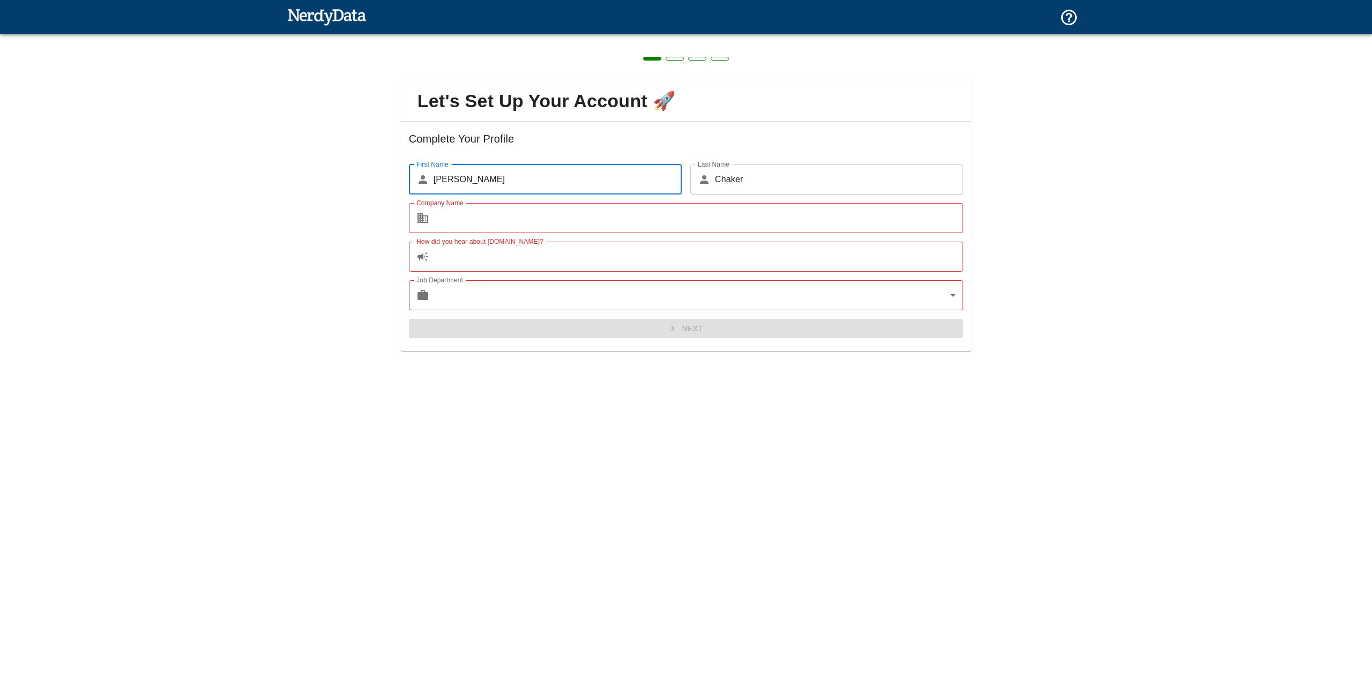
type input "[PERSON_NAME]"
click at [347, 158] on div "Let's Set Up Your Account 🚀 Complete Your Profile First Name ​ [PERSON_NAME] Fi…" at bounding box center [686, 209] width 1372 height 351
click at [475, 214] on input "Company Name" at bounding box center [699, 218] width 530 height 30
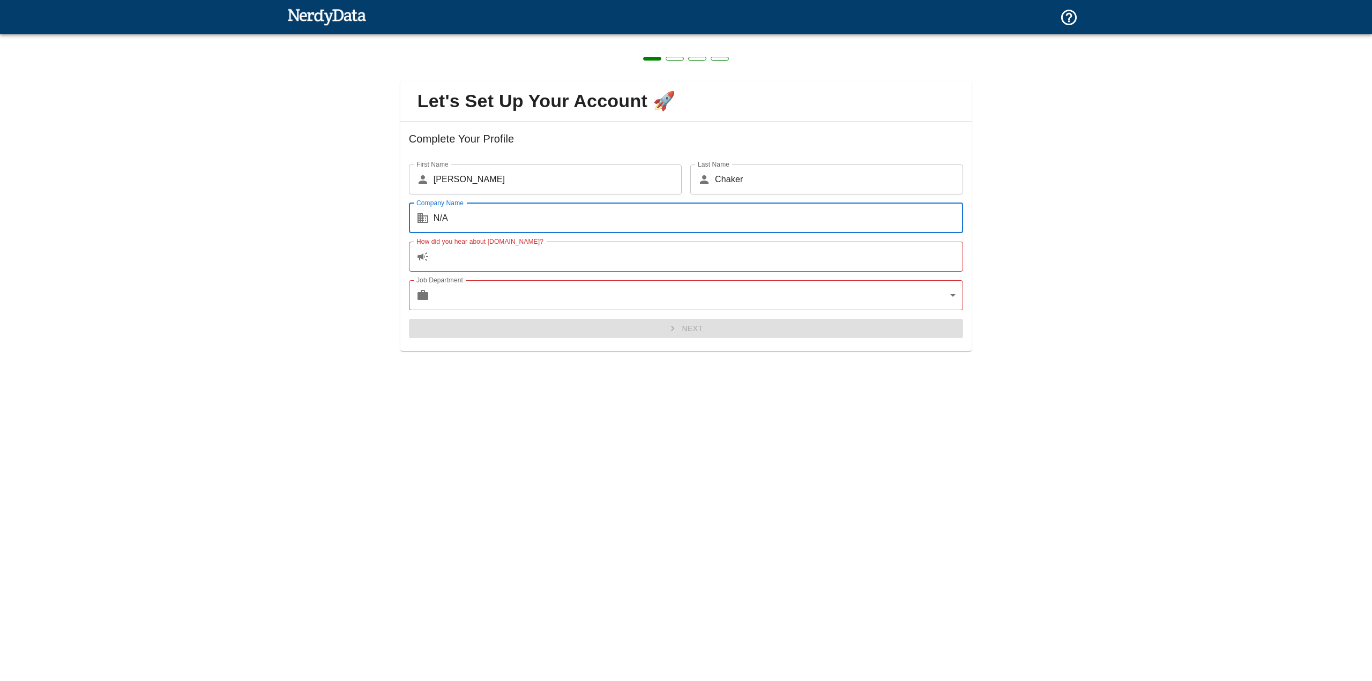
type input "N/A"
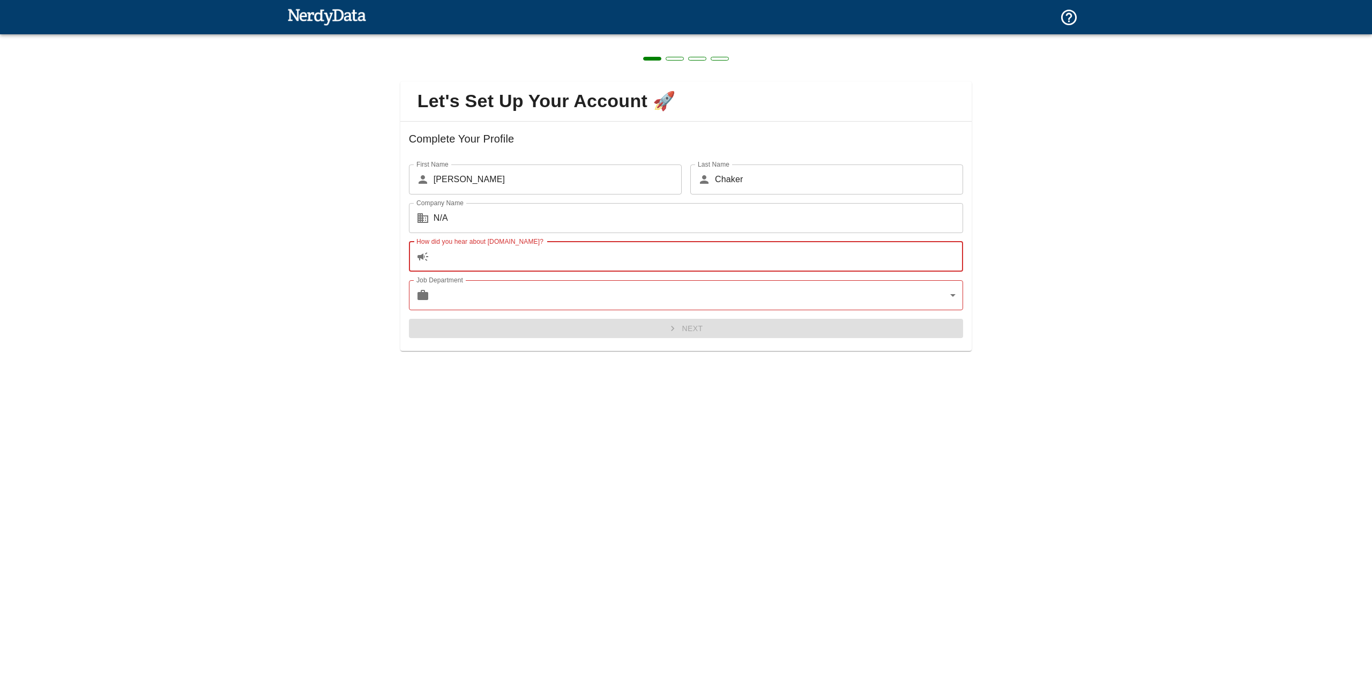
click at [495, 258] on input "How did you hear about [DOMAIN_NAME]?" at bounding box center [699, 257] width 530 height 30
click at [496, 258] on input "How did you hear about [DOMAIN_NAME]?" at bounding box center [699, 257] width 530 height 30
type input "reddit"
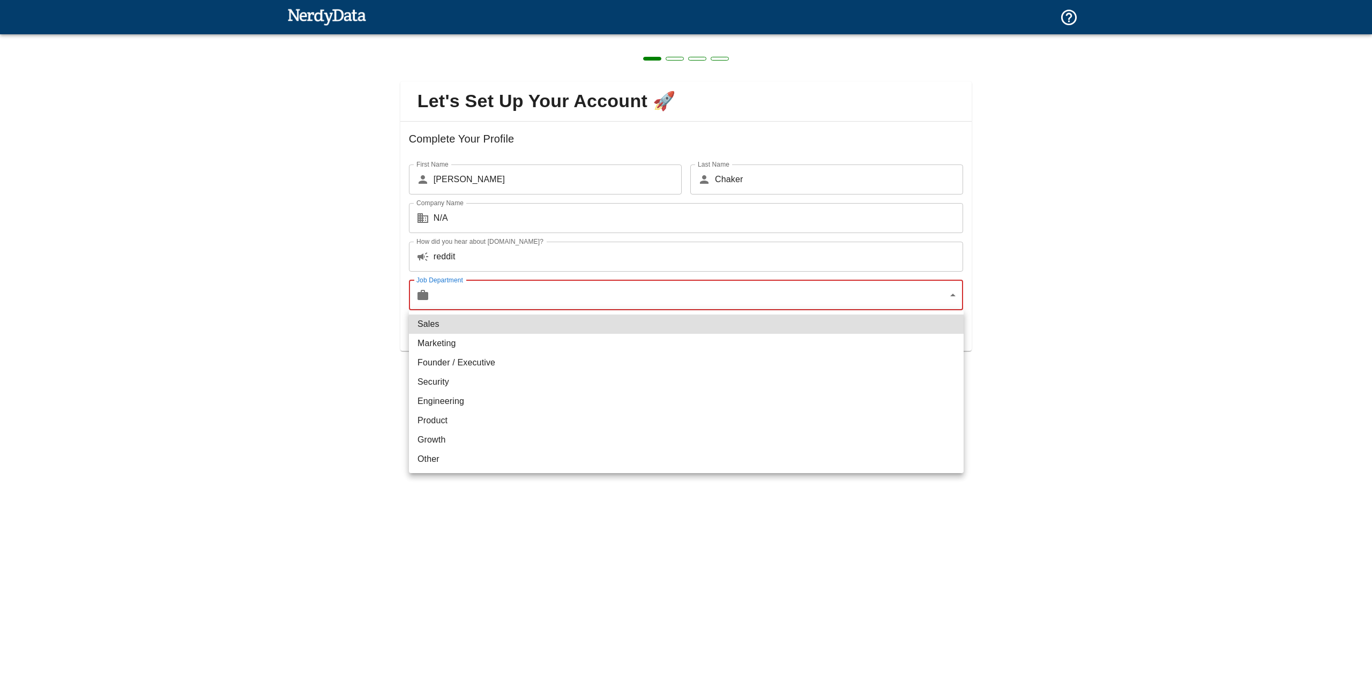
click at [541, 38] on body "Technologies Domains Pricing Products Create a Report Create a list of websites…" at bounding box center [686, 19] width 1372 height 38
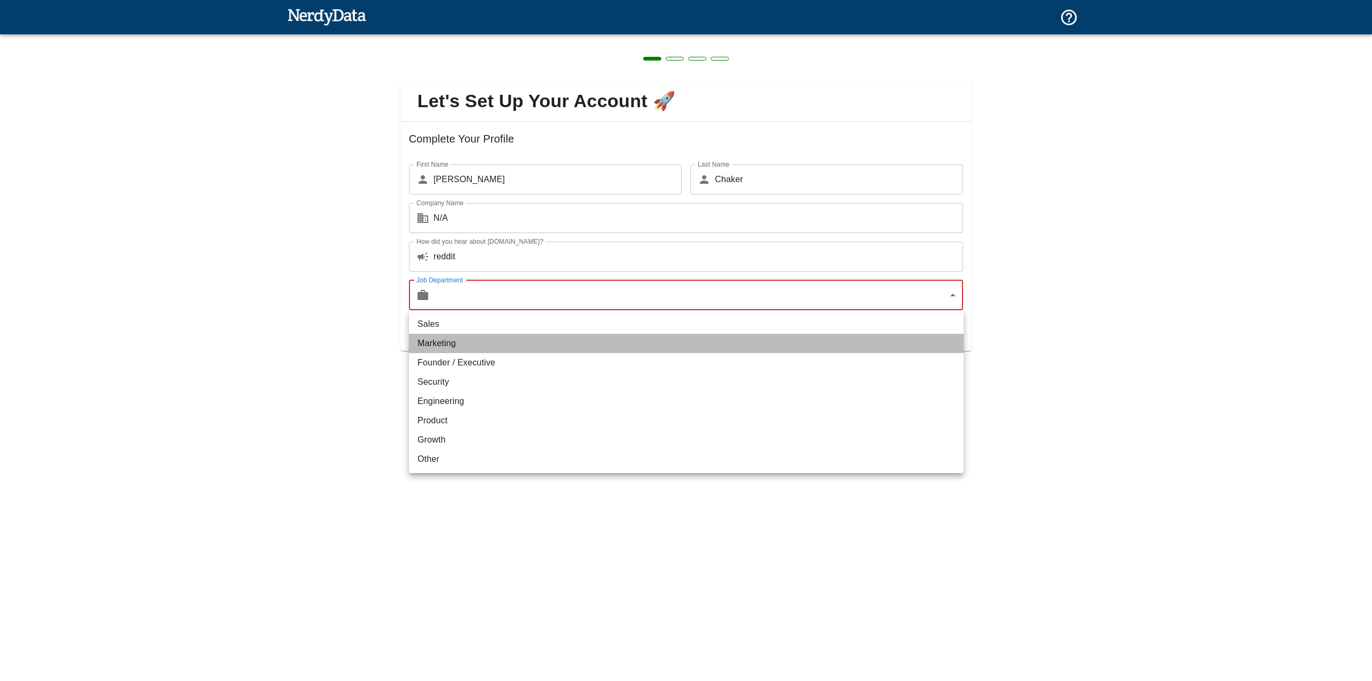
click at [476, 345] on li "Marketing" at bounding box center [686, 343] width 555 height 19
type input "marketing"
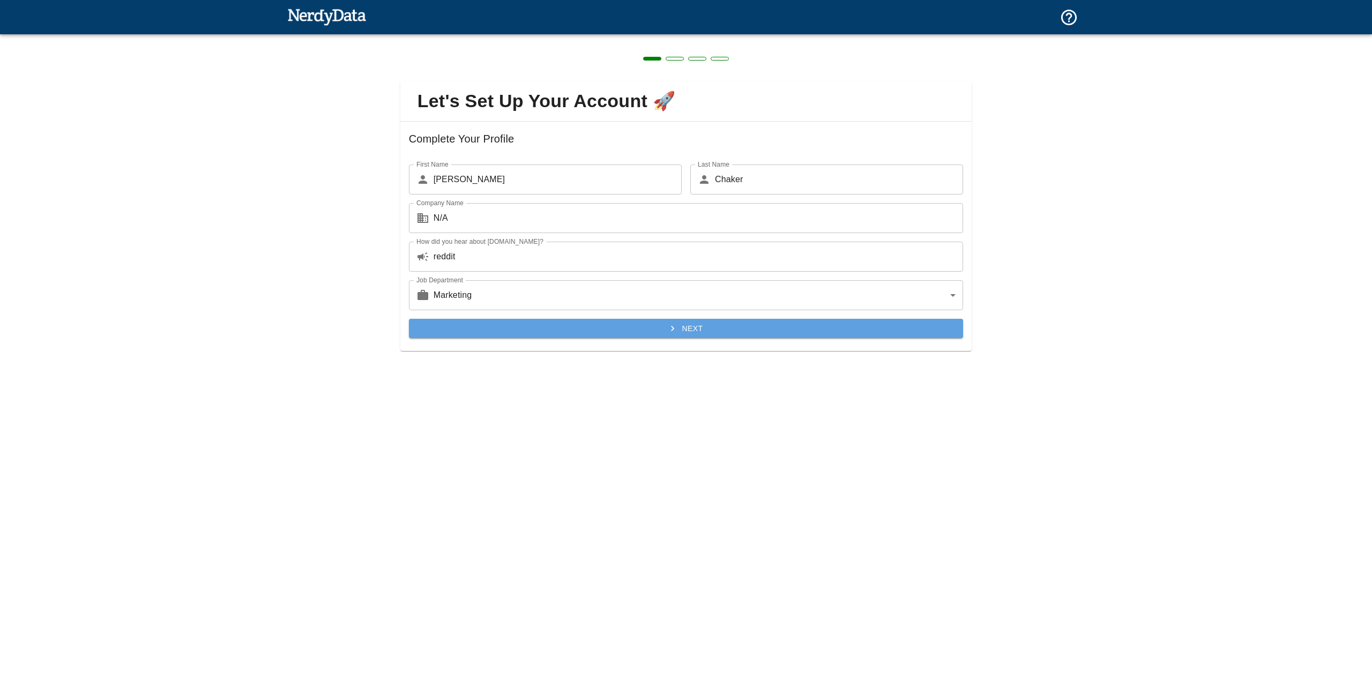
click at [630, 325] on button "Next" at bounding box center [686, 329] width 555 height 20
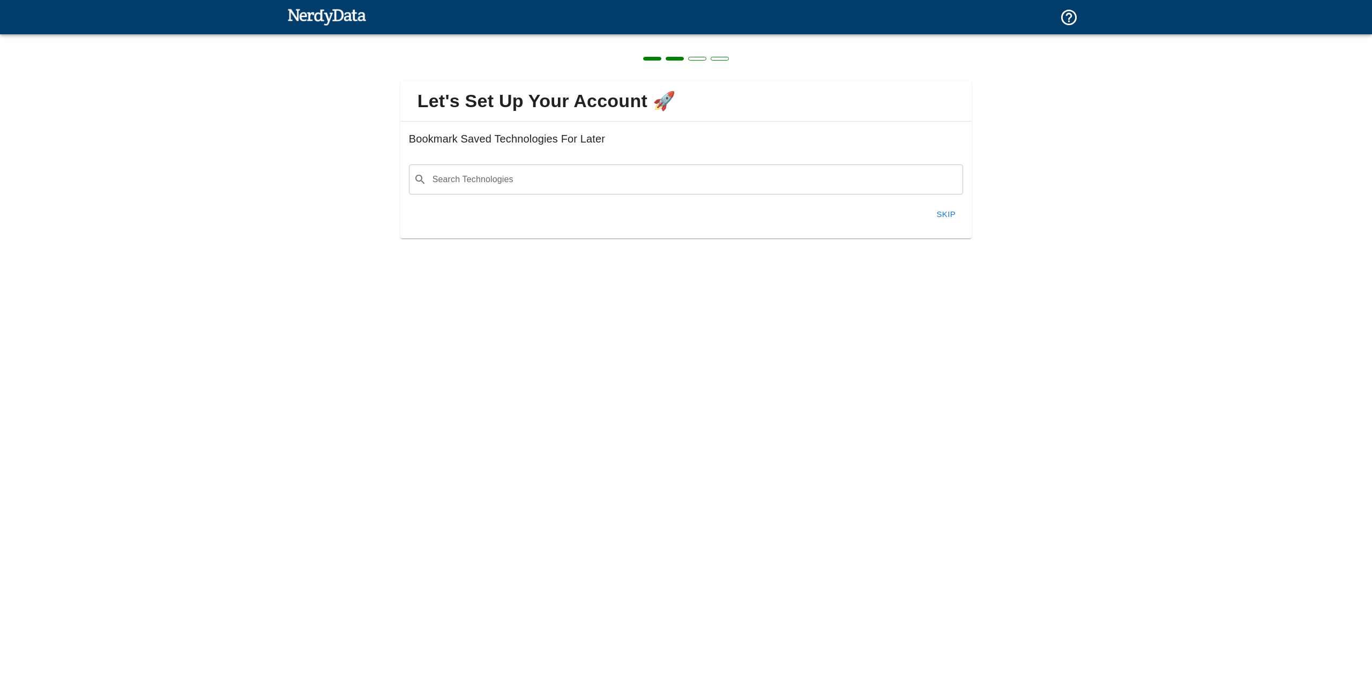
click at [938, 210] on button "Skip" at bounding box center [946, 214] width 34 height 23
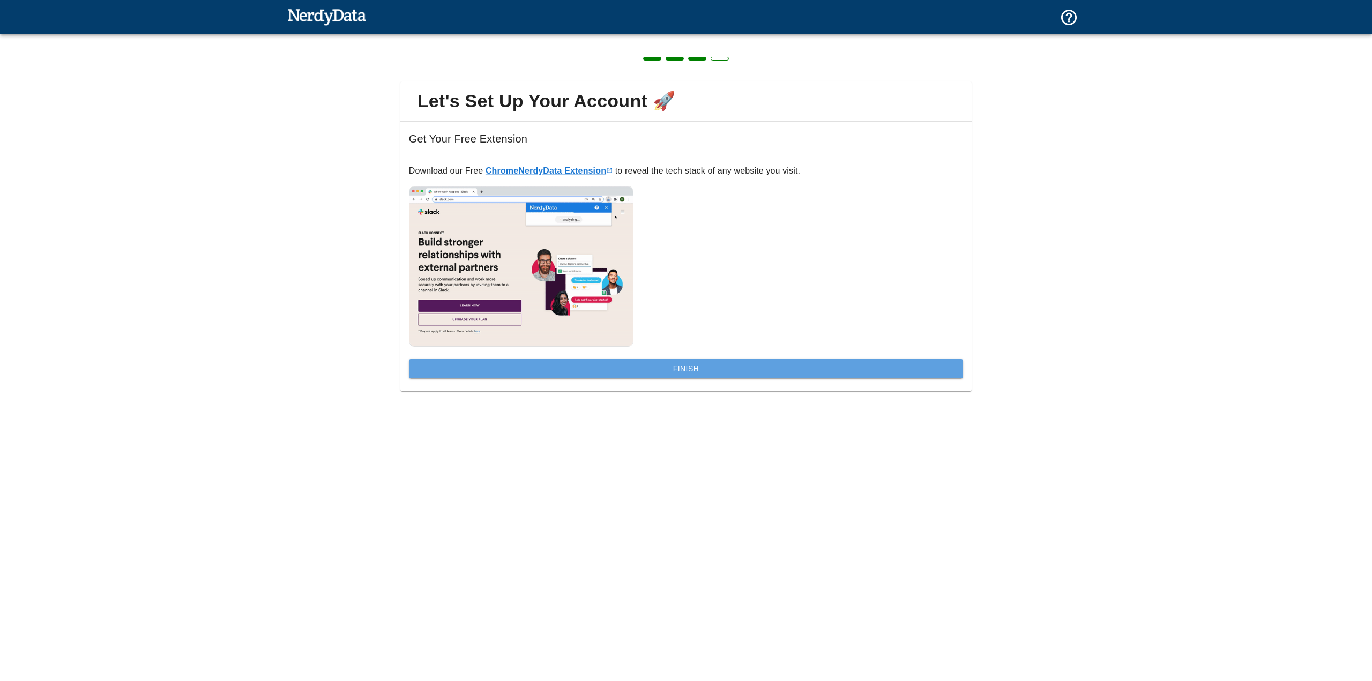
click at [690, 372] on button "Finish" at bounding box center [686, 369] width 555 height 20
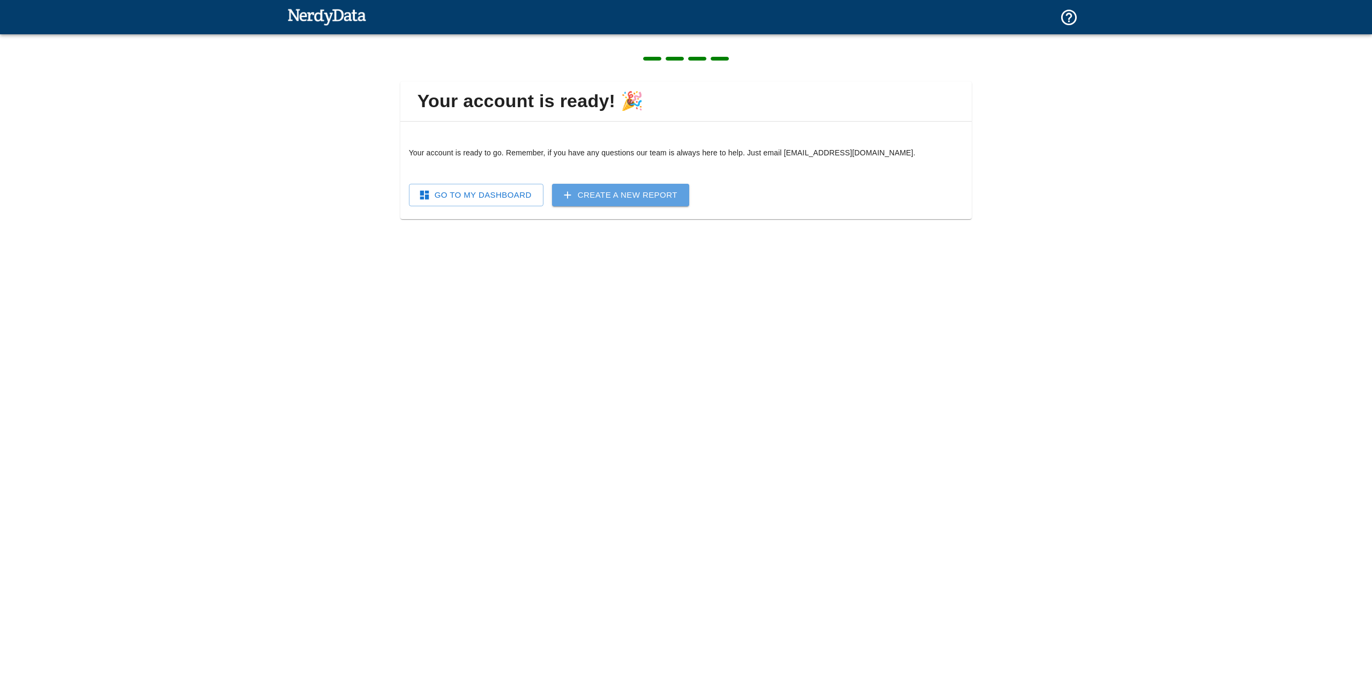
click at [581, 193] on link "Create a New Report" at bounding box center [620, 195] width 137 height 23
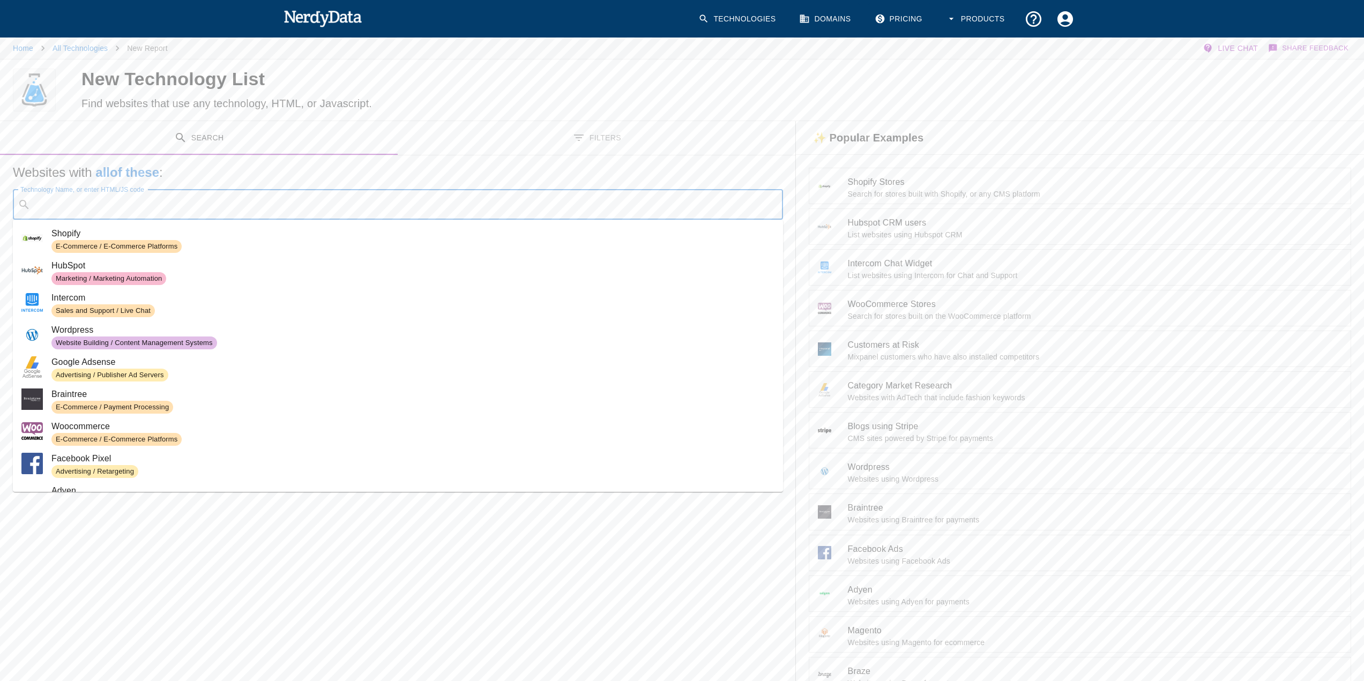
click at [258, 202] on input "Technology Name, or enter HTML/JS code" at bounding box center [406, 205] width 743 height 20
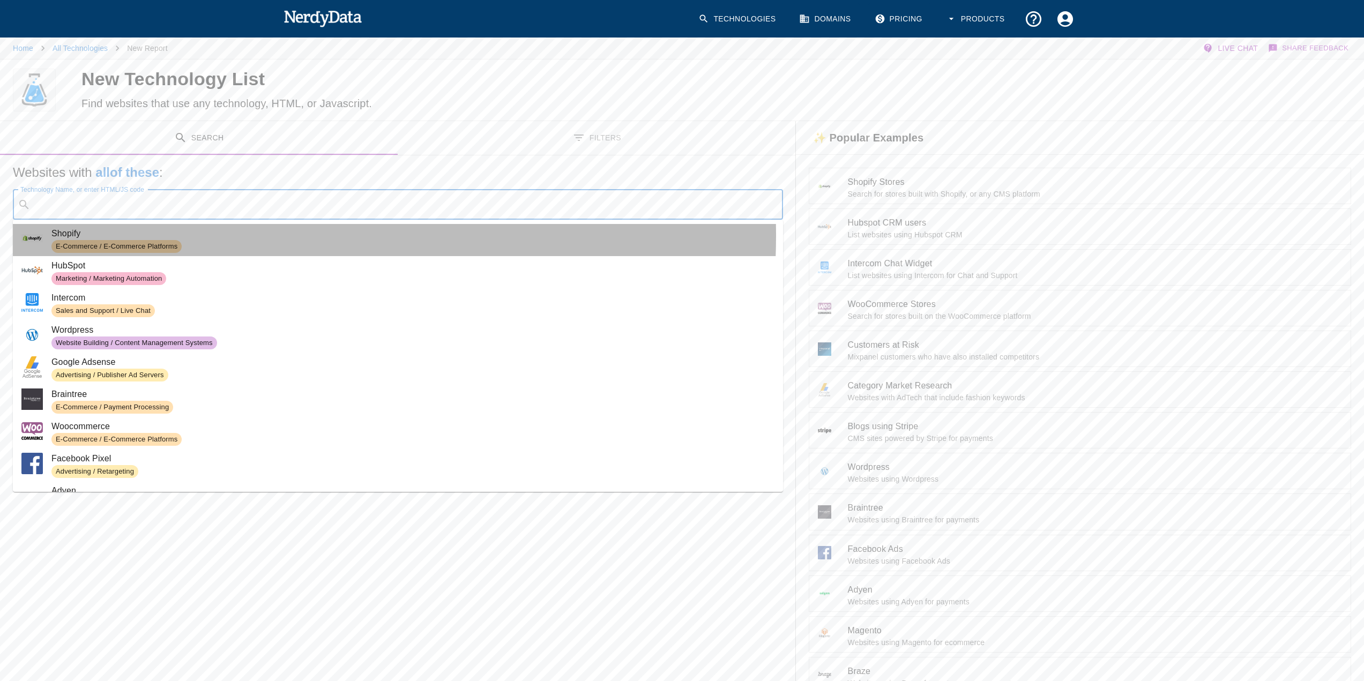
click at [231, 236] on span "Shopify" at bounding box center [412, 233] width 723 height 13
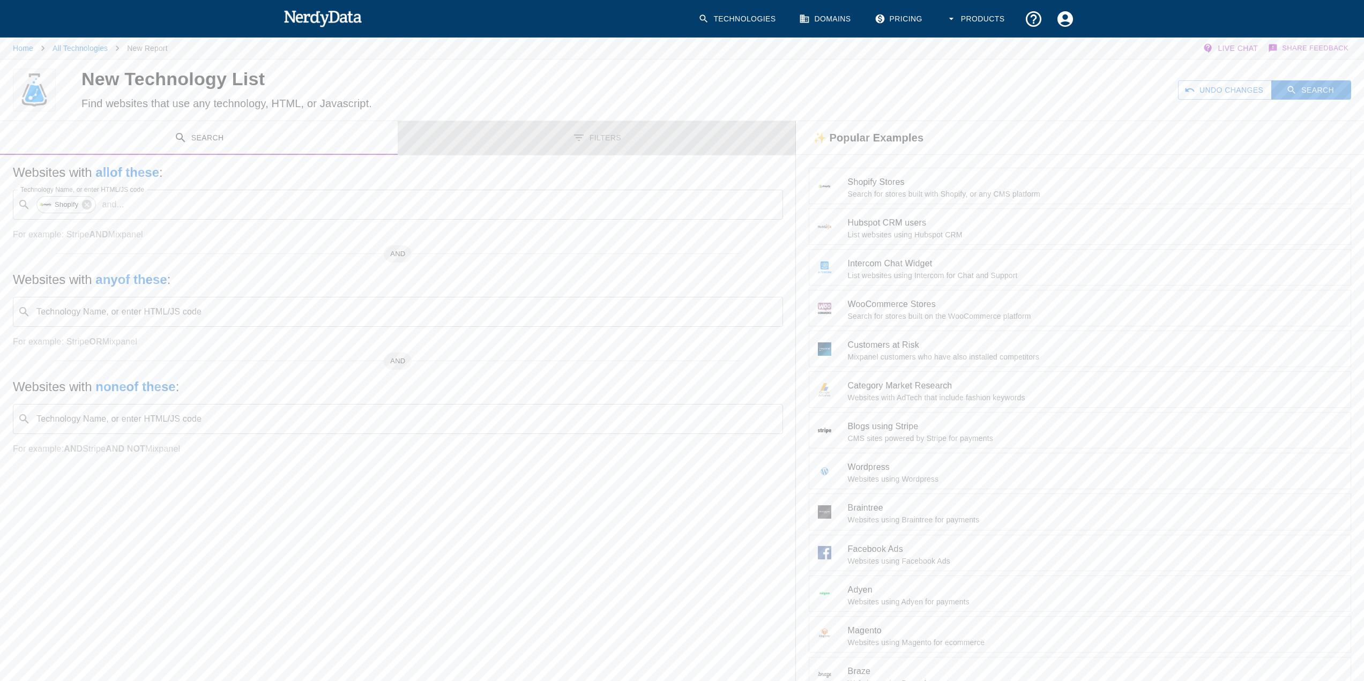
click at [652, 129] on button "Filters" at bounding box center [597, 138] width 398 height 34
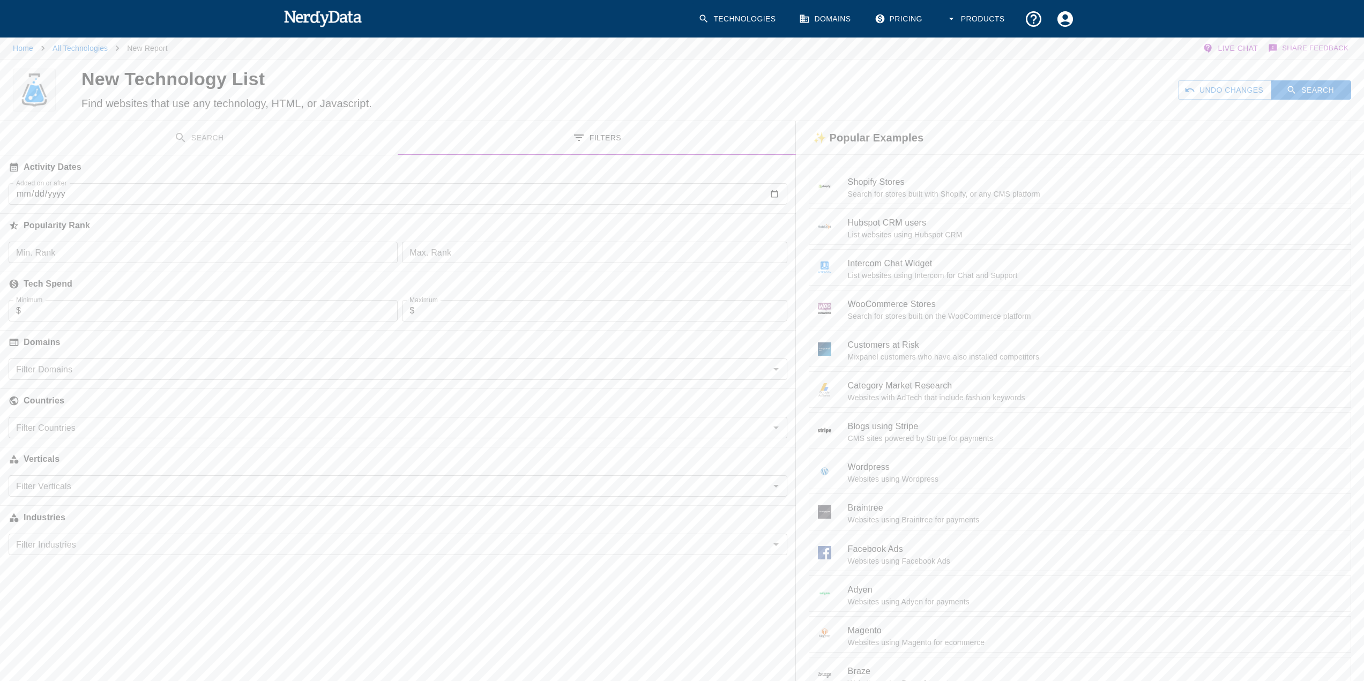
click at [139, 367] on input "Filter Domains" at bounding box center [389, 369] width 754 height 15
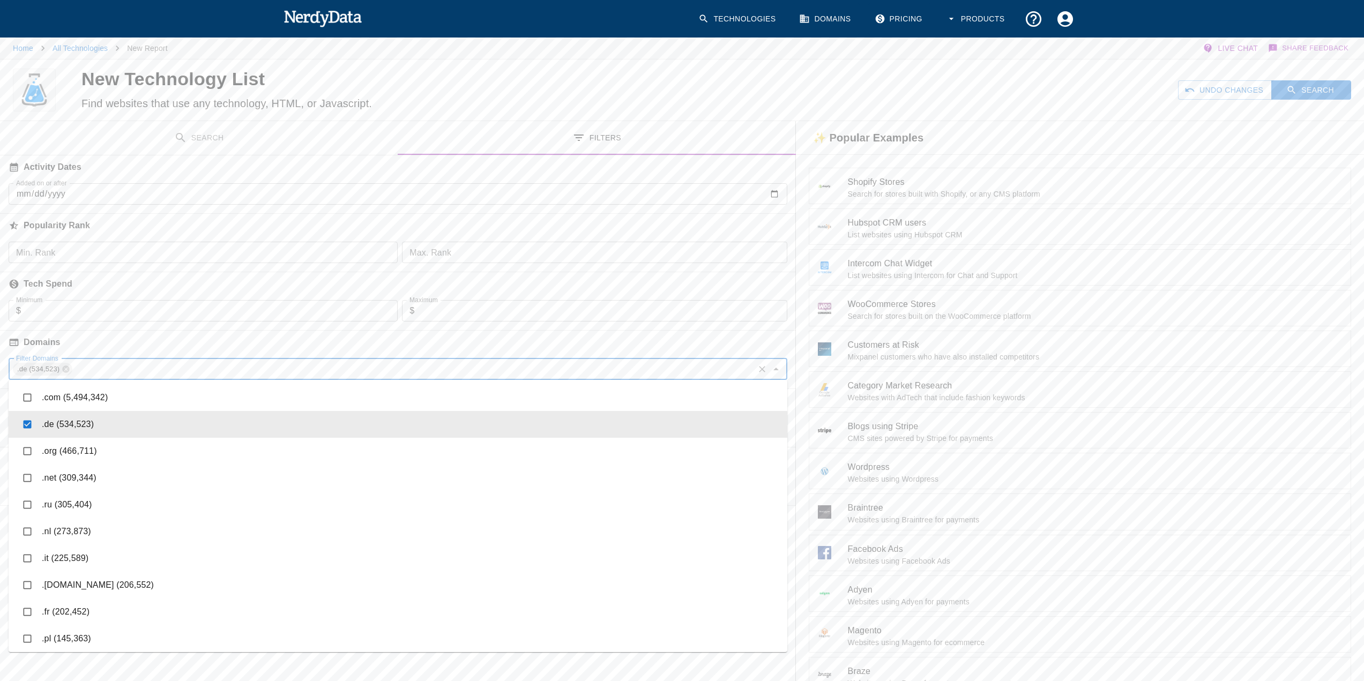
click at [798, 335] on div "Shopify Stores Search for stores built with Shopify, or any CMS platform Hubspo…" at bounding box center [1077, 428] width 572 height 555
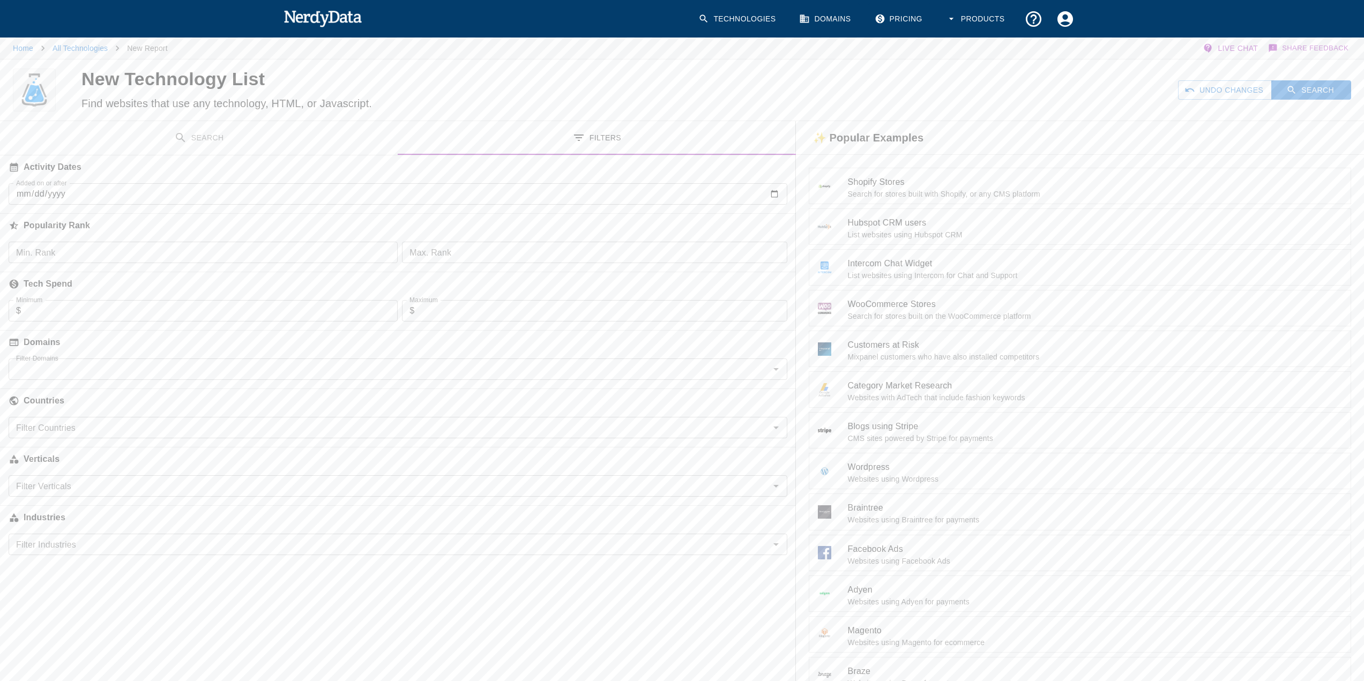
click at [504, 428] on input "Filter Countries" at bounding box center [389, 427] width 754 height 15
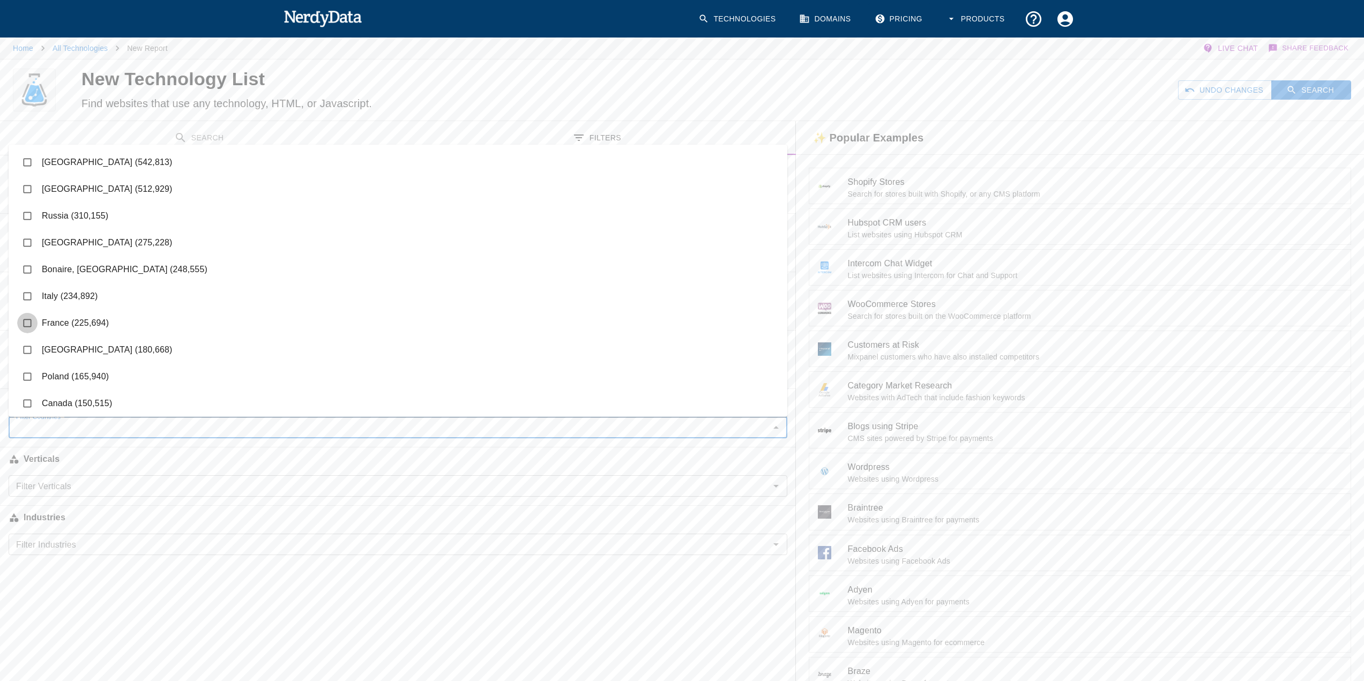
click at [29, 325] on input "checkbox" at bounding box center [27, 323] width 20 height 20
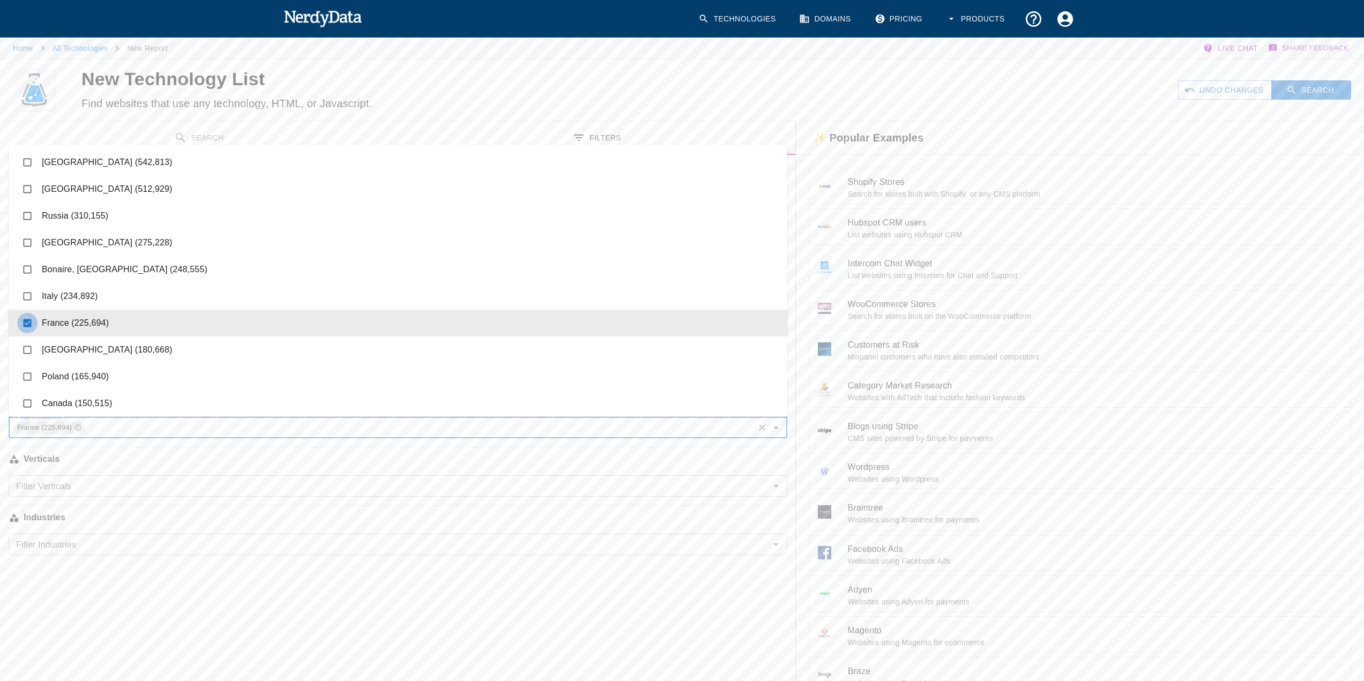
click at [28, 325] on input "checkbox" at bounding box center [27, 323] width 20 height 20
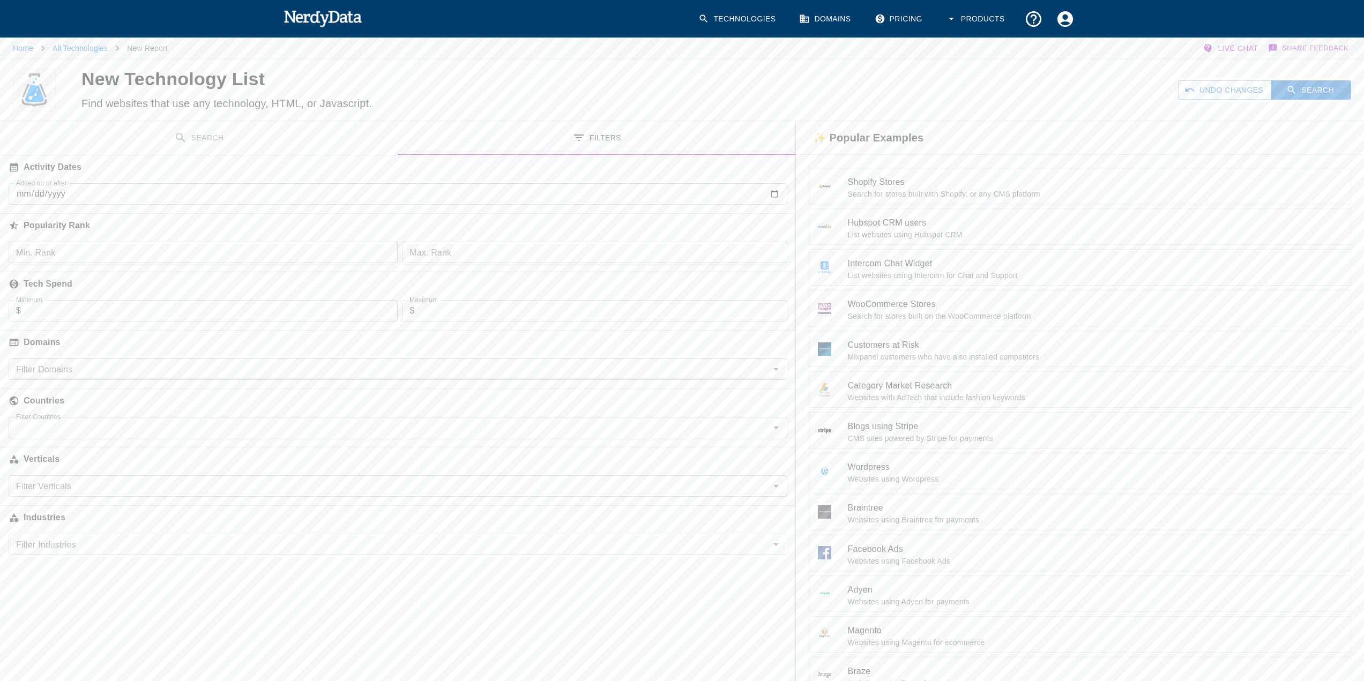
click at [163, 606] on div "Search Filters Websites with all of these : Technology Name, or enter HTML/JS c…" at bounding box center [398, 413] width 796 height 585
click at [214, 140] on button "Search" at bounding box center [199, 138] width 398 height 34
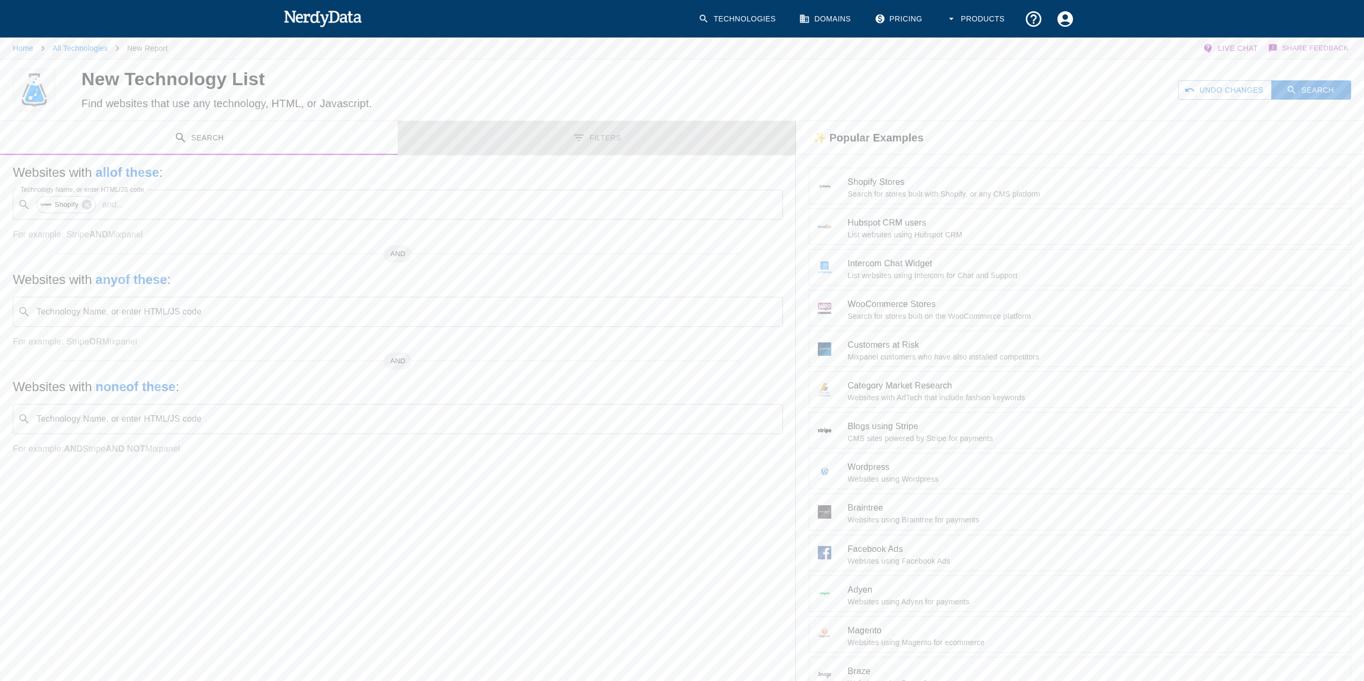
click at [610, 134] on button "Filters" at bounding box center [597, 138] width 398 height 34
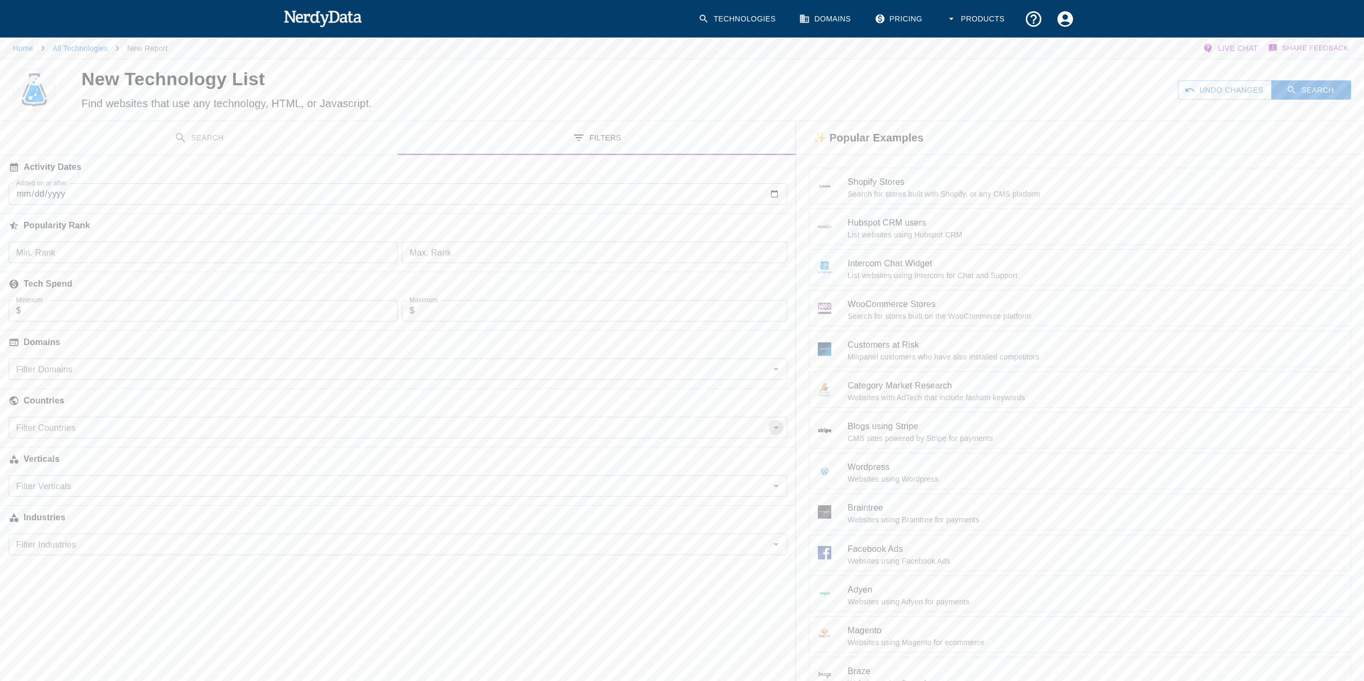
click at [772, 428] on icon "Open" at bounding box center [775, 427] width 13 height 13
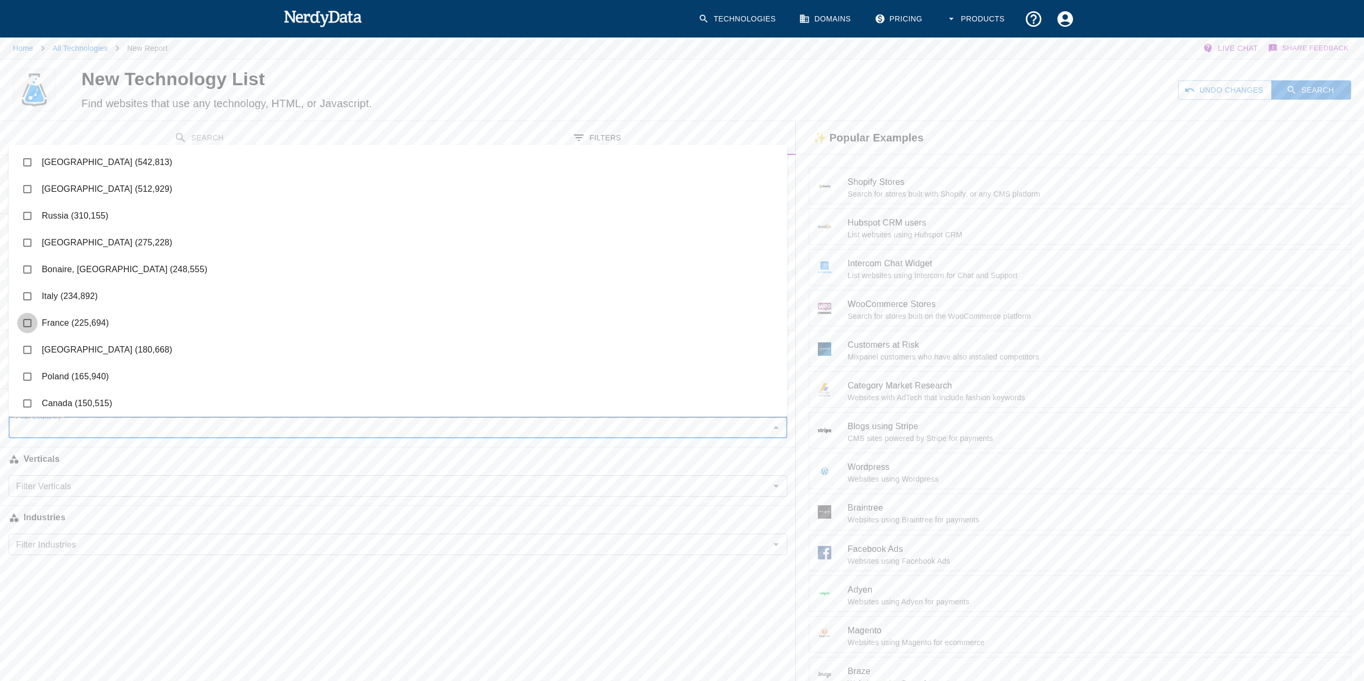
click at [26, 322] on input "checkbox" at bounding box center [27, 323] width 20 height 20
checkbox input "true"
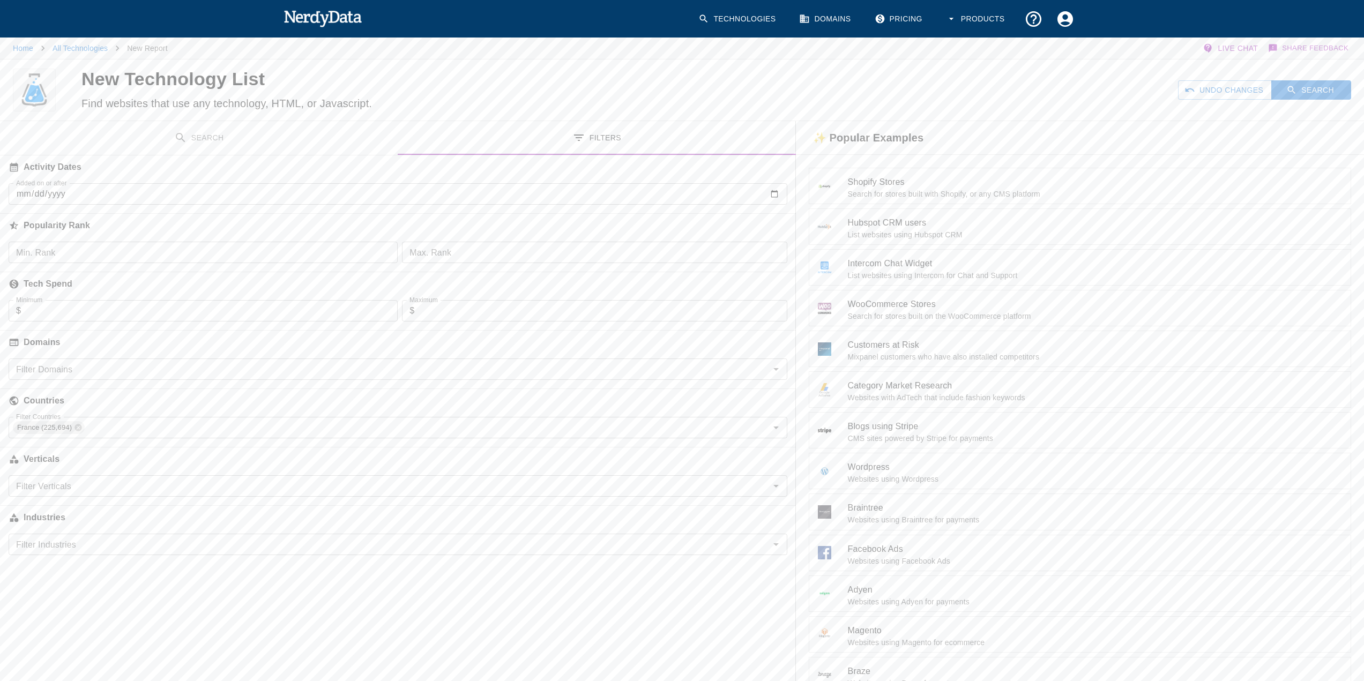
click at [166, 612] on div "Search Filters Websites with all of these : Technology Name, or enter HTML/JS c…" at bounding box center [398, 413] width 796 height 585
click at [1316, 87] on button "Search" at bounding box center [1311, 90] width 80 height 20
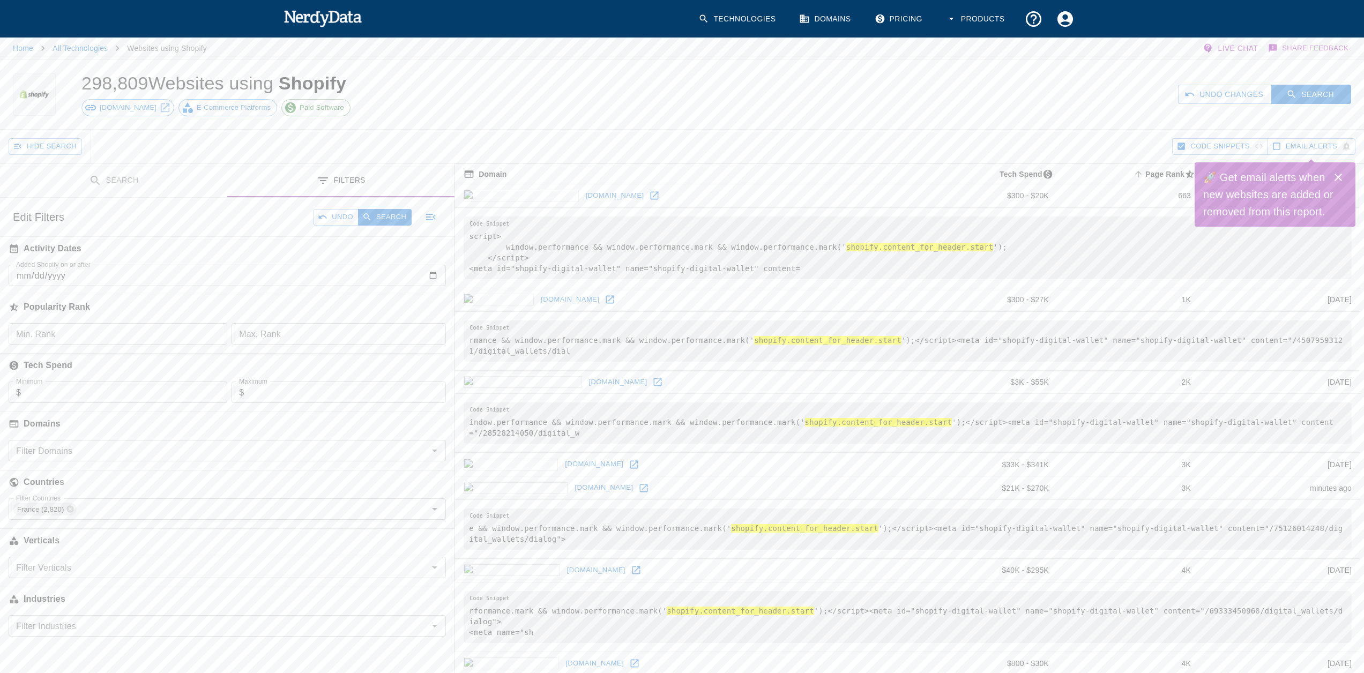
click at [1340, 173] on icon "Close" at bounding box center [1338, 177] width 13 height 13
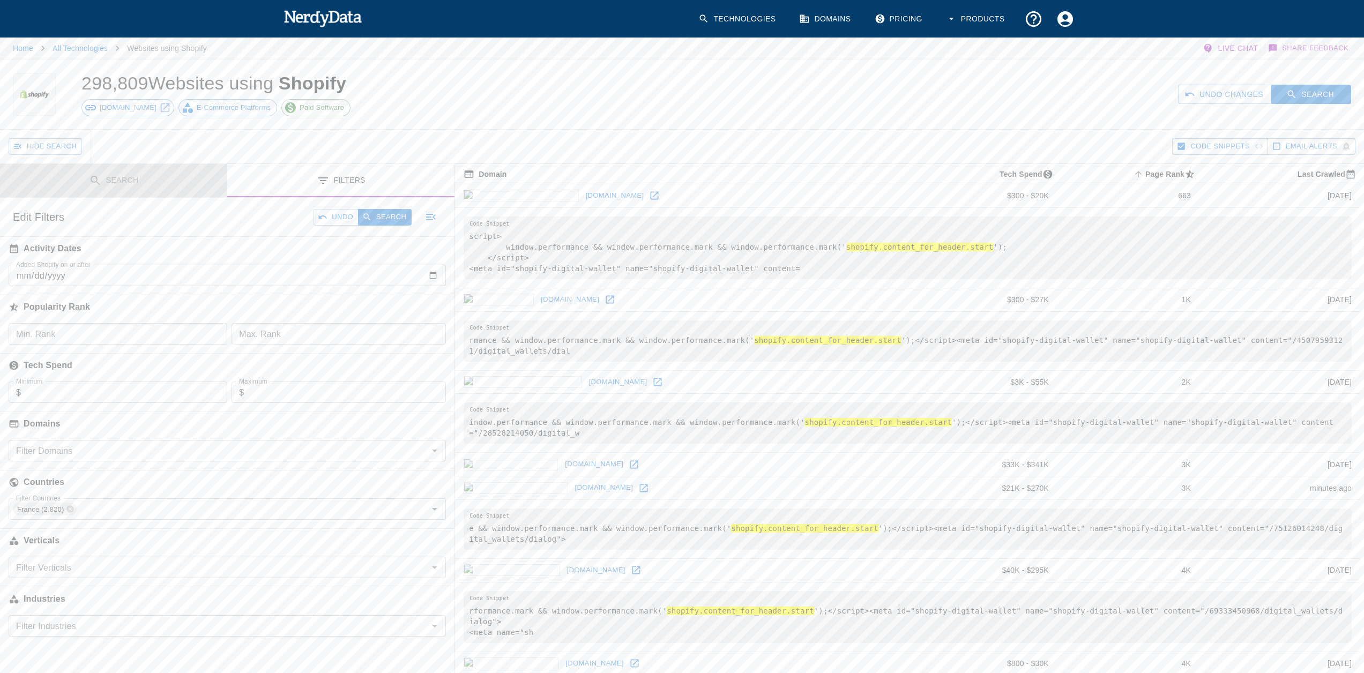
click at [121, 186] on button "Search" at bounding box center [113, 181] width 227 height 34
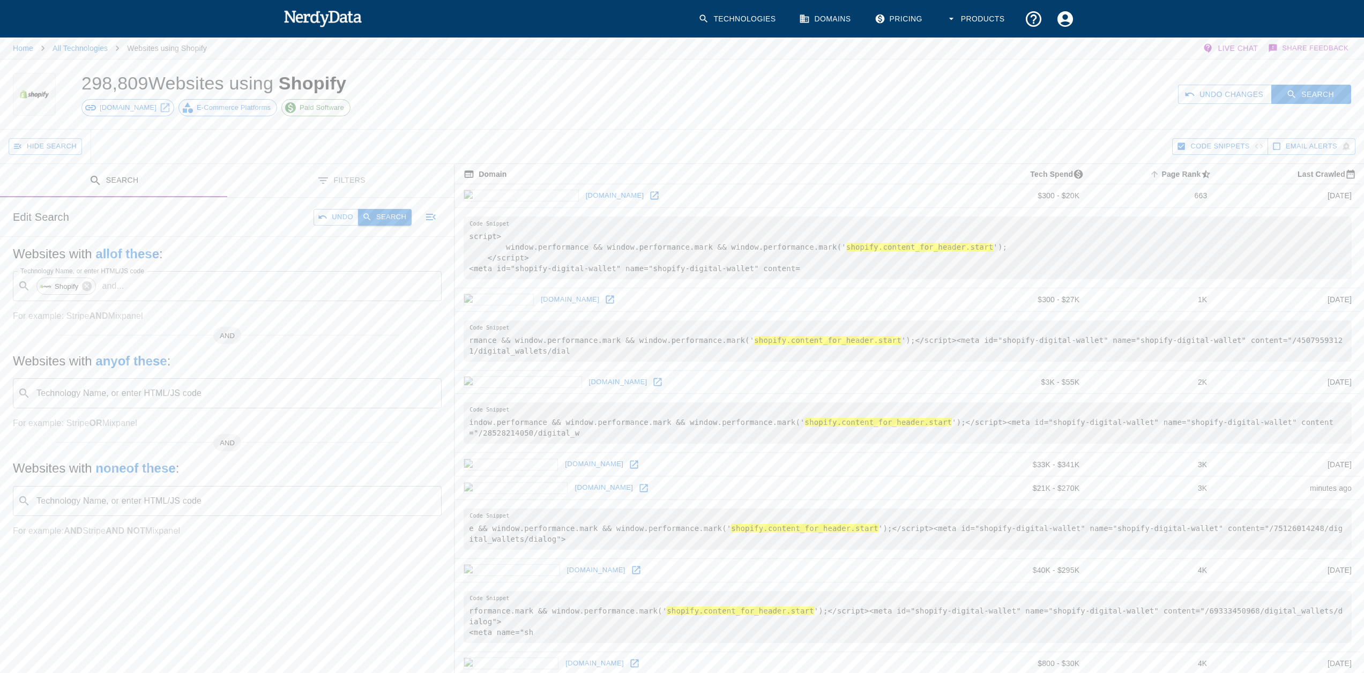
click at [390, 222] on button "Search" at bounding box center [385, 217] width 54 height 17
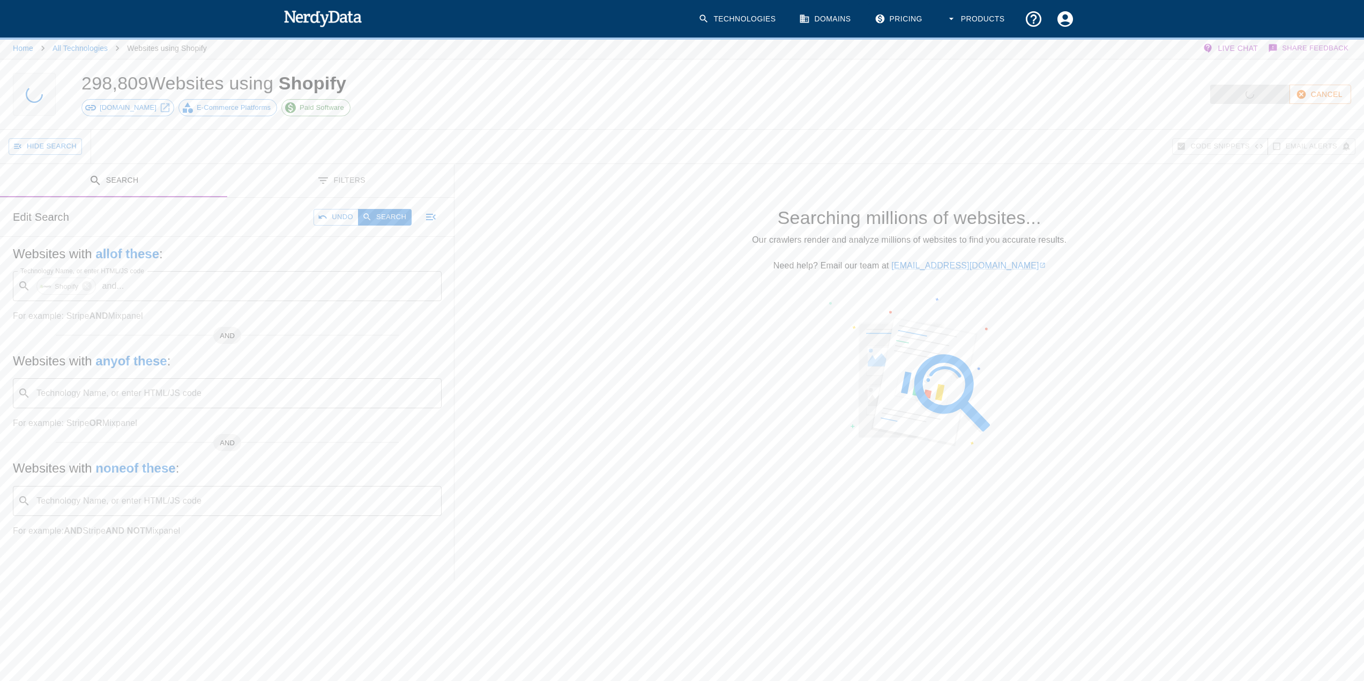
click at [969, 17] on button "Products" at bounding box center [976, 19] width 74 height 32
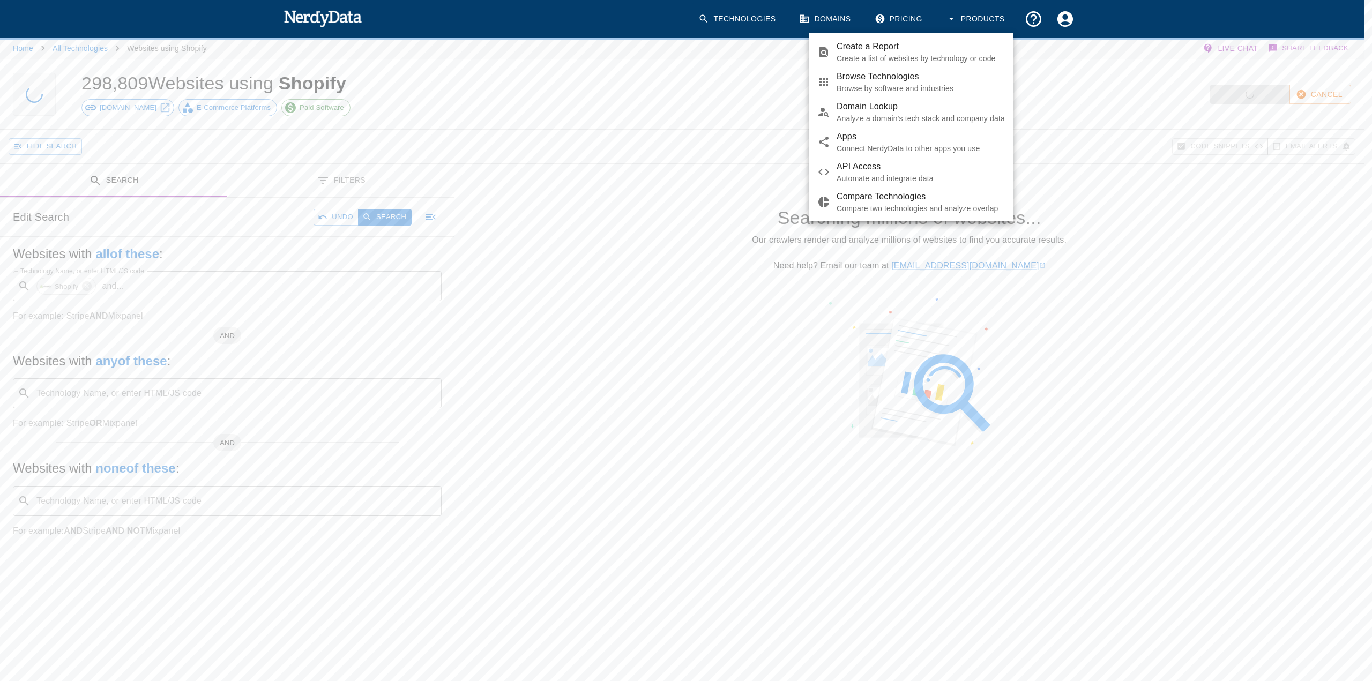
click at [912, 23] on div at bounding box center [686, 340] width 1372 height 681
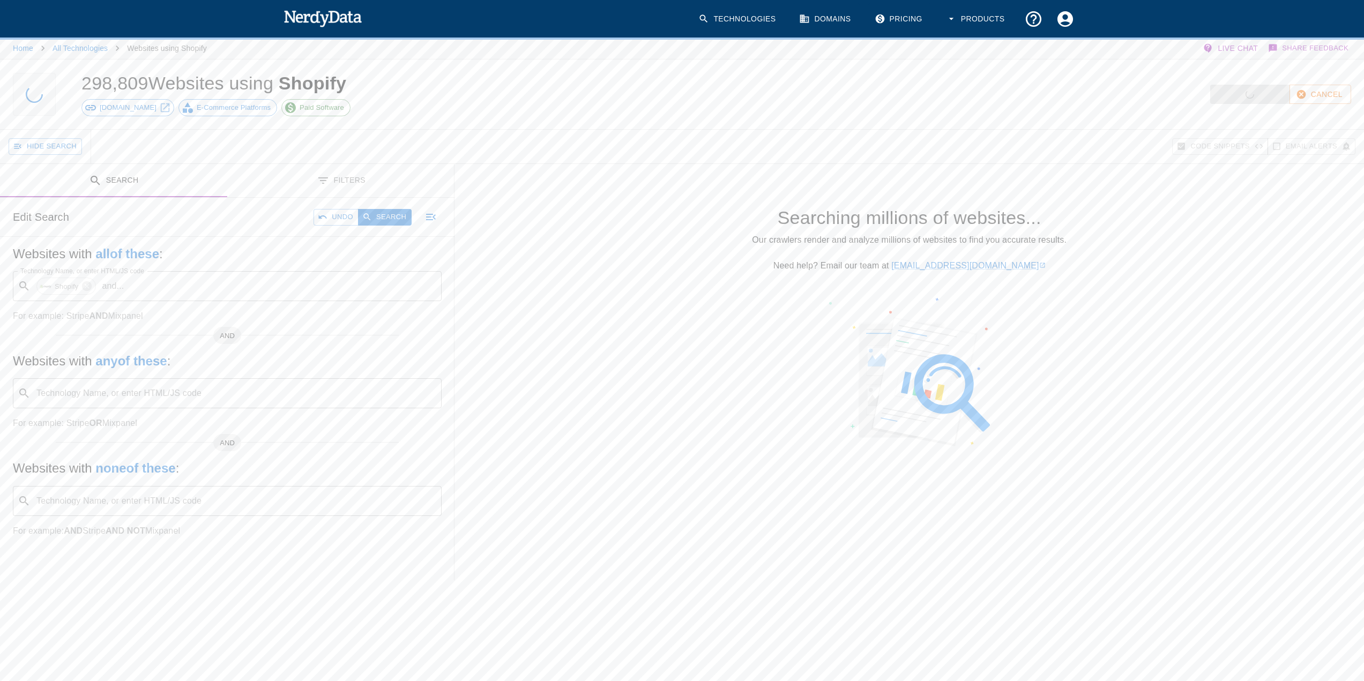
click at [907, 21] on body "Technologies Domains Pricing Products Home All Technologies Websites using Shop…" at bounding box center [682, 427] width 1364 height 854
click at [906, 20] on link "Pricing" at bounding box center [899, 19] width 63 height 32
